Goal: Information Seeking & Learning: Learn about a topic

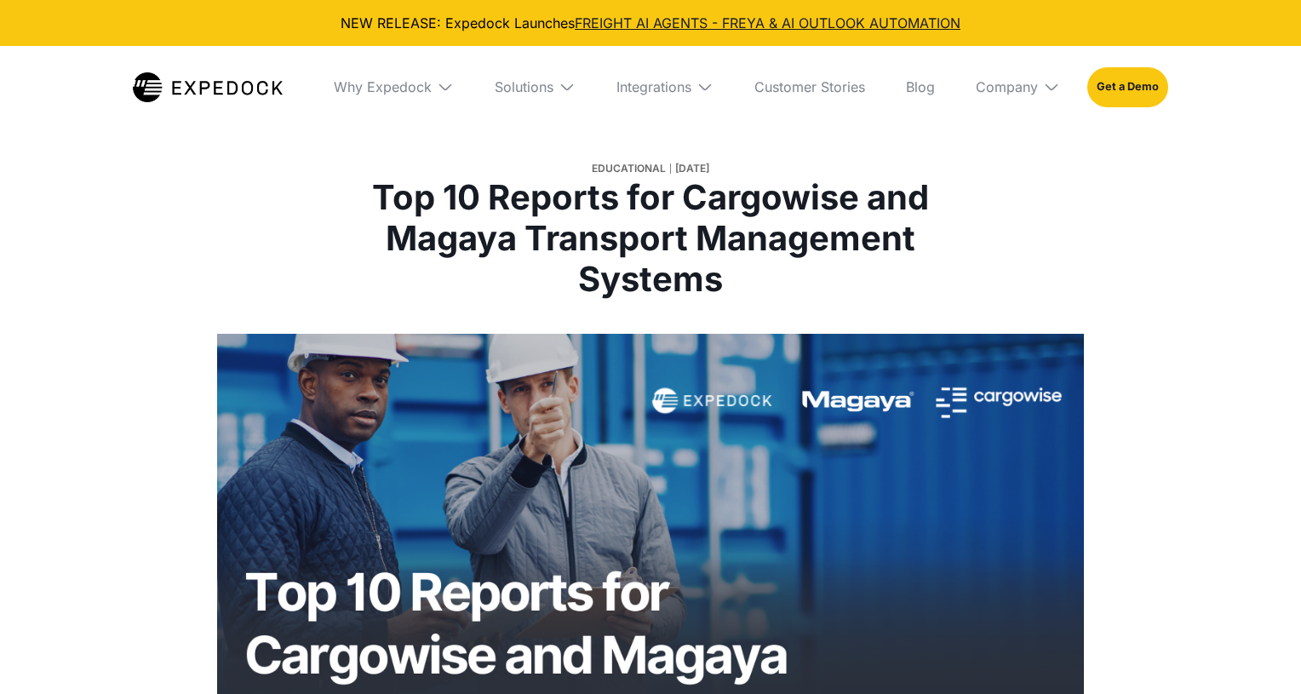
select select
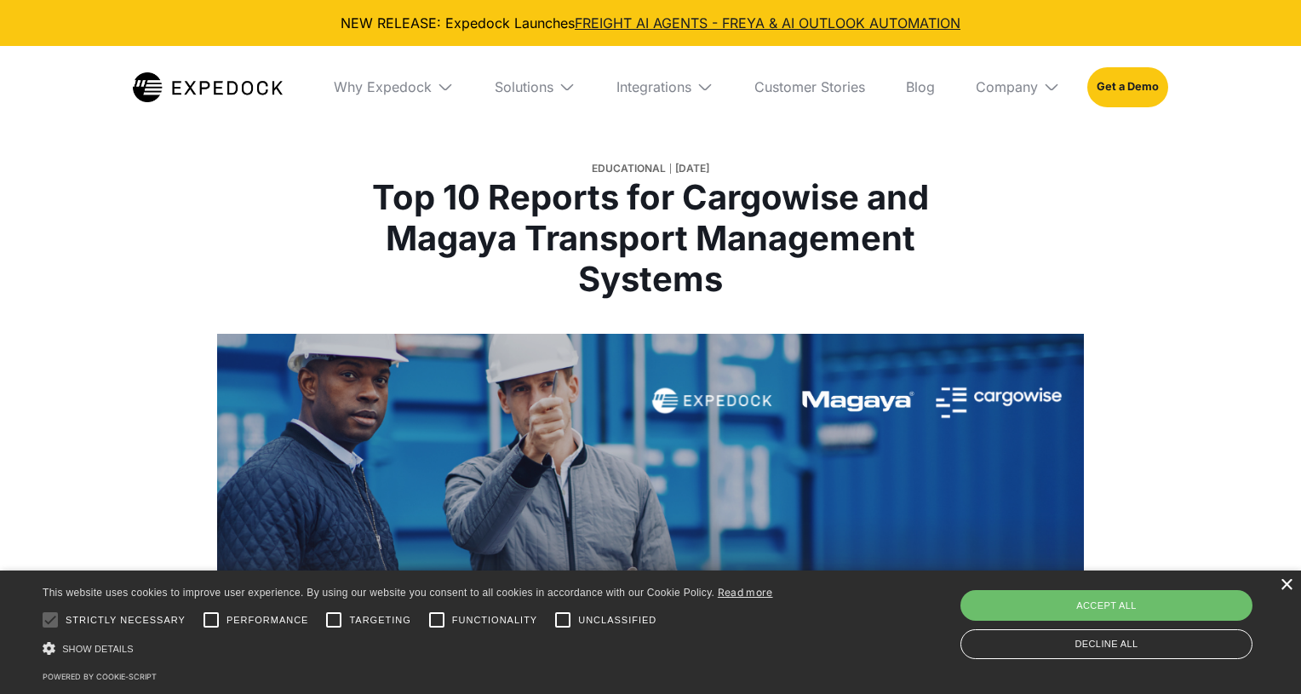
click at [1286, 585] on div "×" at bounding box center [1285, 585] width 13 height 13
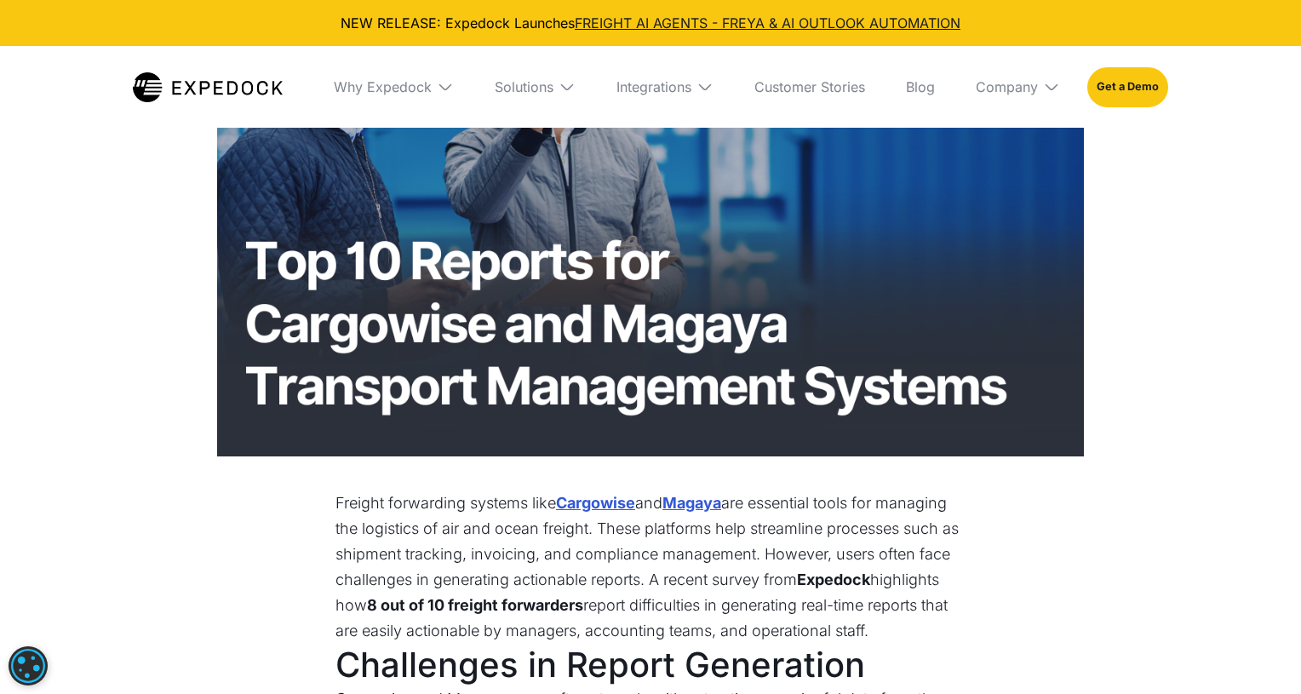
scroll to position [341, 0]
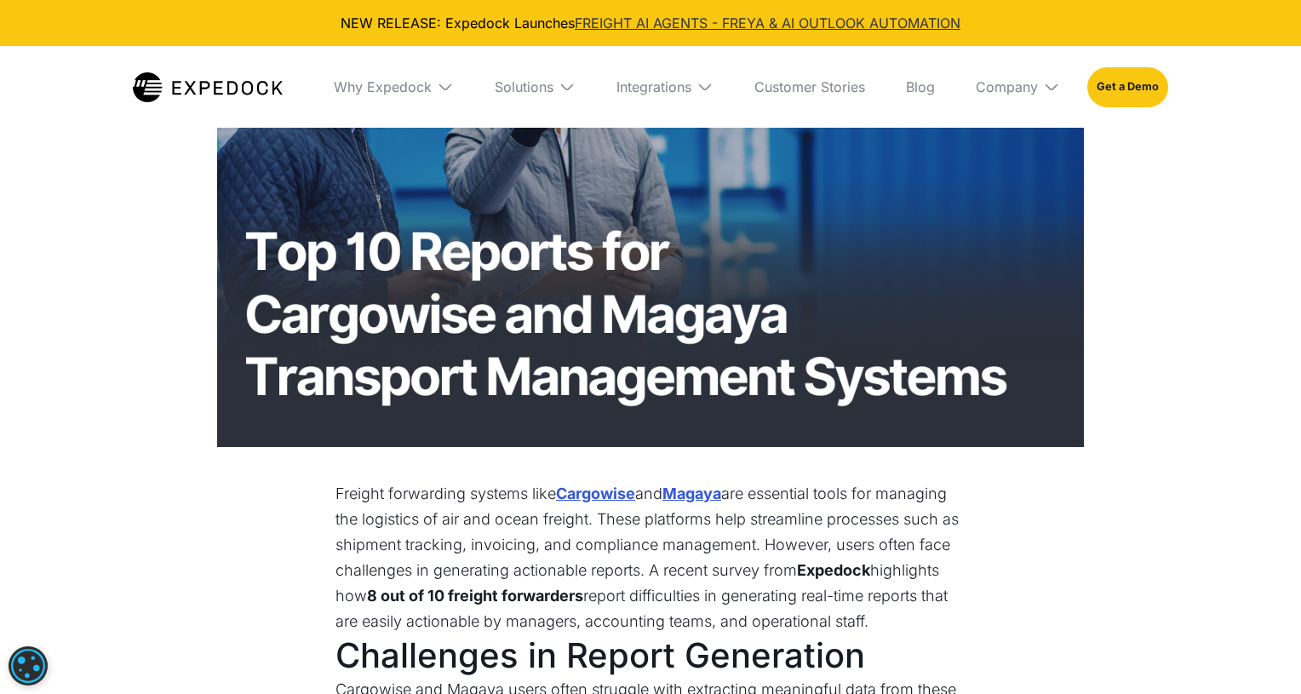
click at [884, 20] on link "FREIGHT AI AGENTS - FREYA & AI OUTLOOK AUTOMATION" at bounding box center [768, 22] width 386 height 17
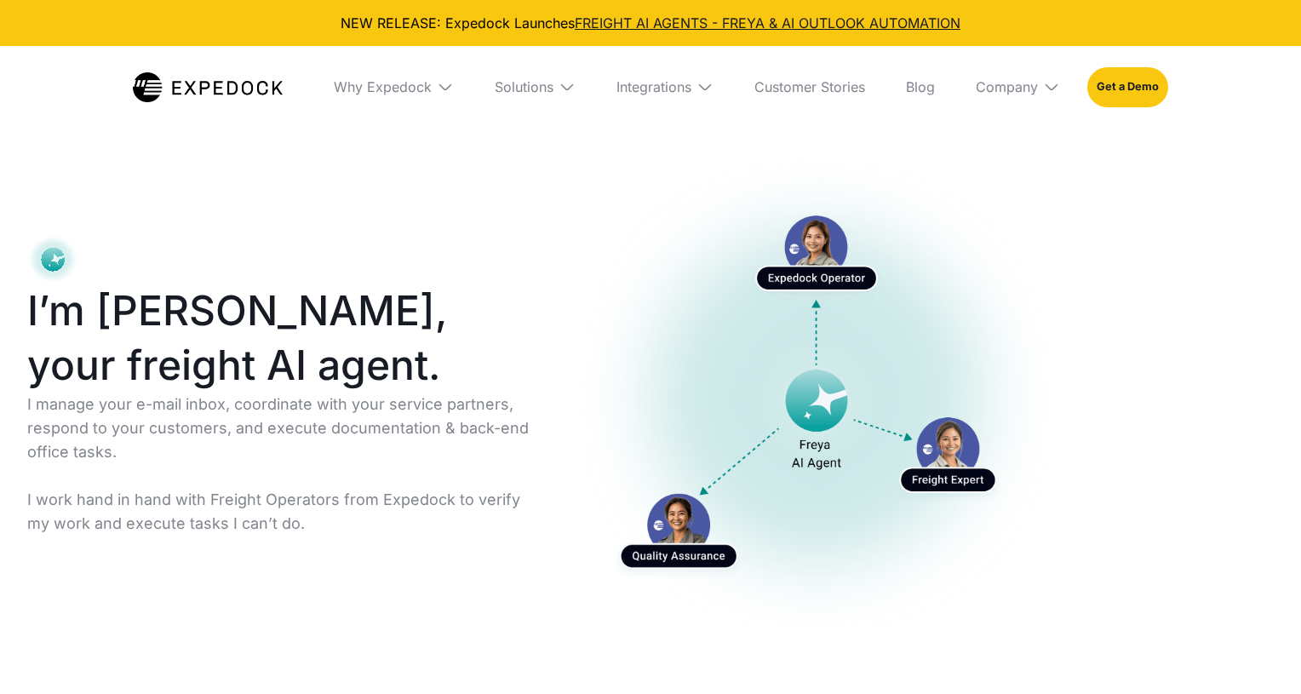
select select
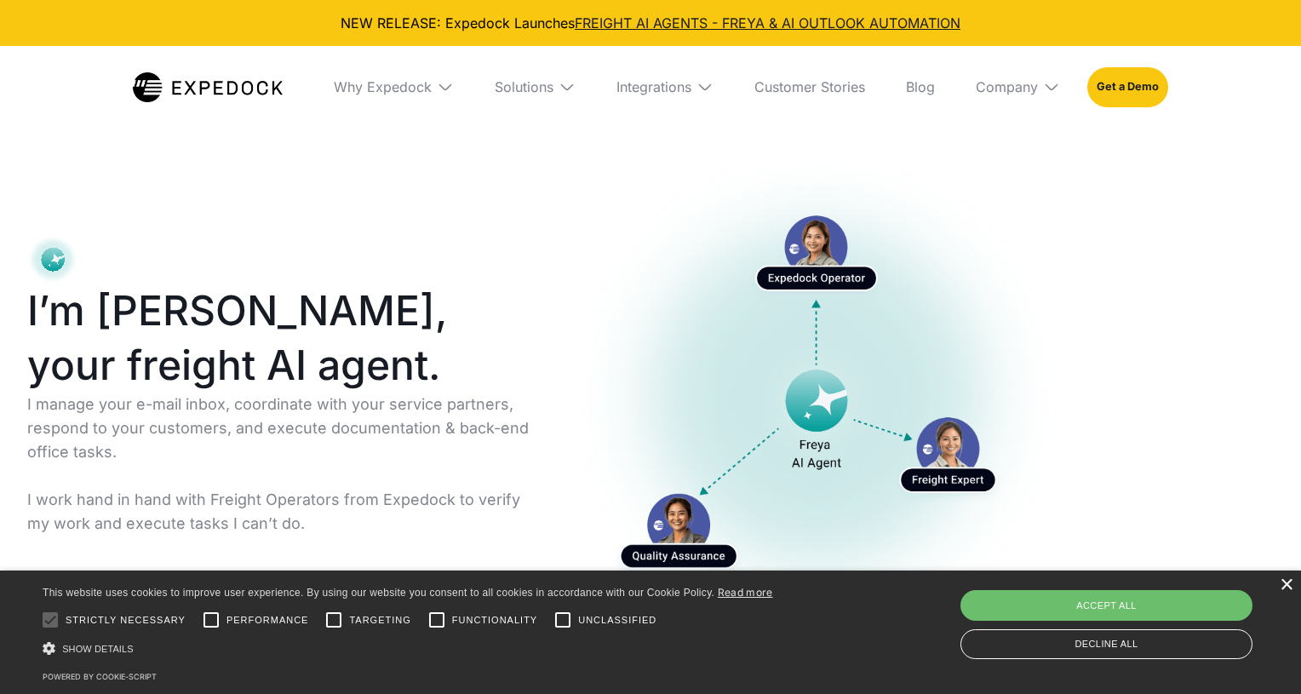
click at [1281, 583] on div "×" at bounding box center [1285, 585] width 13 height 13
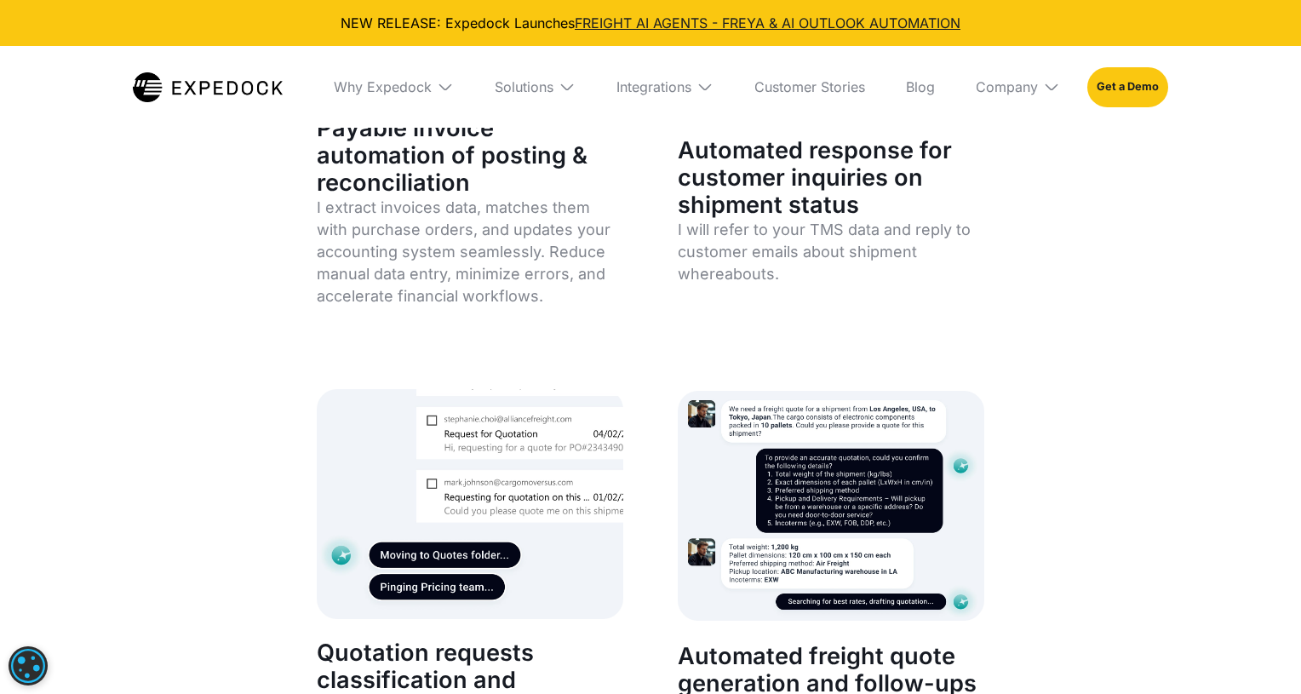
scroll to position [6470, 0]
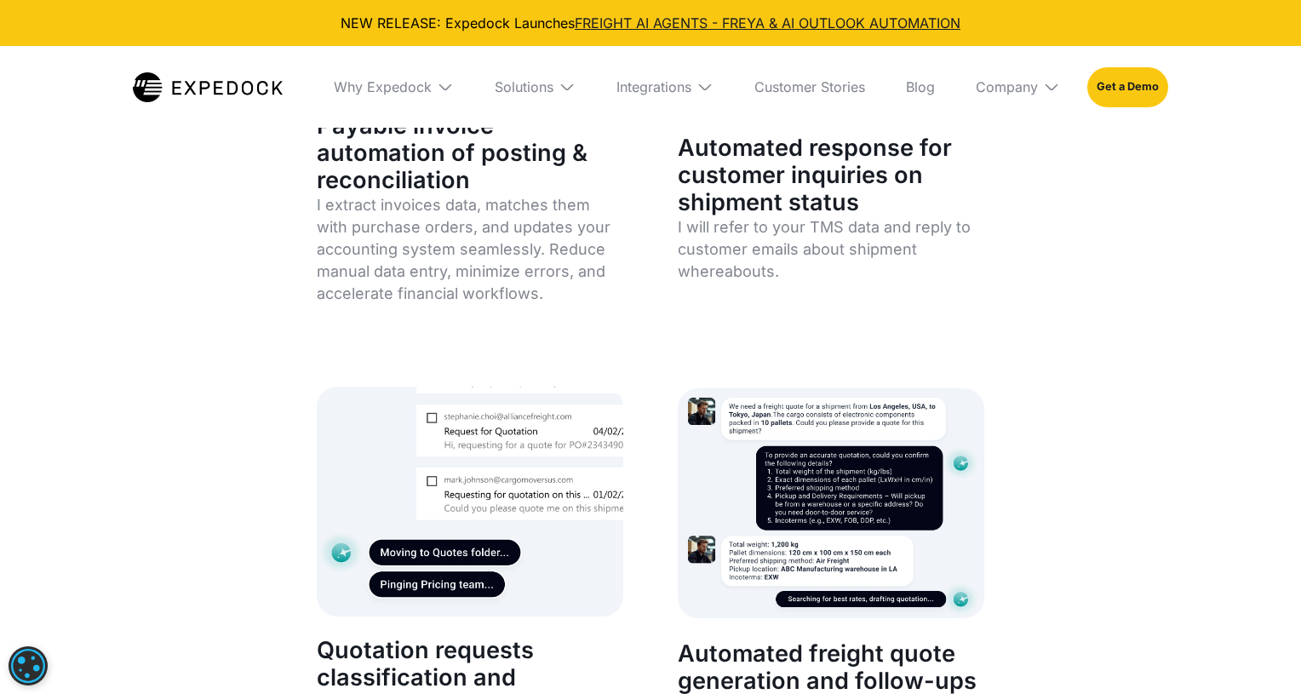
click at [1217, 277] on div "With an organized inbox, I help you accomplish more effortlessly. Payable invoi…" at bounding box center [650, 526] width 1301 height 1703
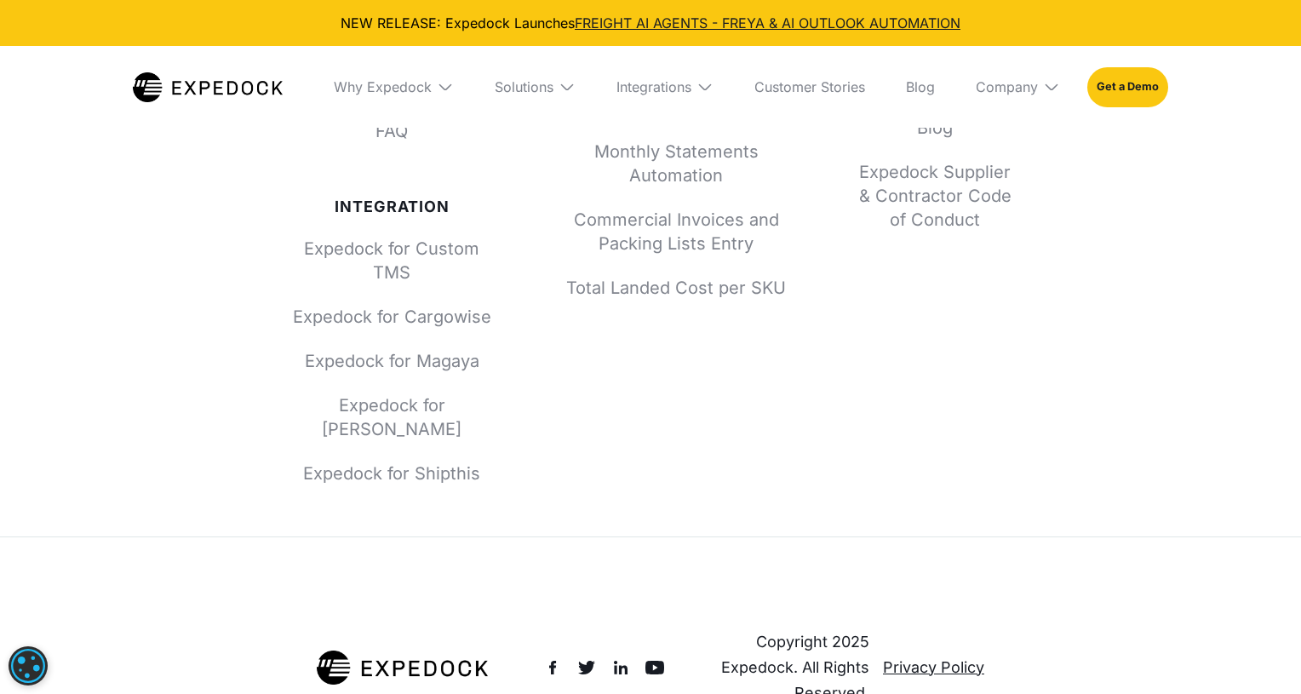
scroll to position [10621, 0]
